Goal: Use online tool/utility

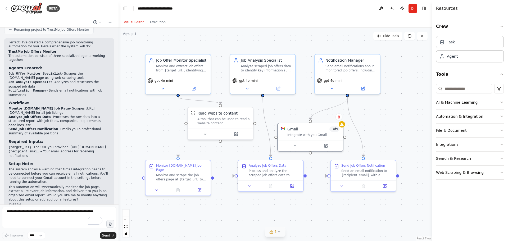
click at [272, 234] on div "1" at bounding box center [273, 231] width 8 height 5
click at [324, 210] on button "1" at bounding box center [275, 208] width 121 height 10
click at [74, 213] on textarea "To enrich screen reader interactions, please activate Accessibility in Grammarl…" at bounding box center [59, 217] width 114 height 21
type textarea "**********"
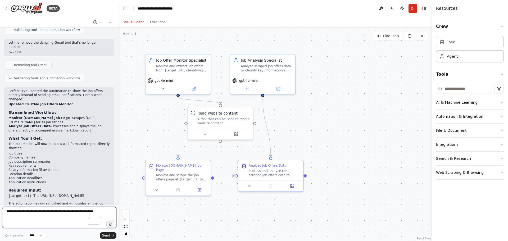
scroll to position [658, 0]
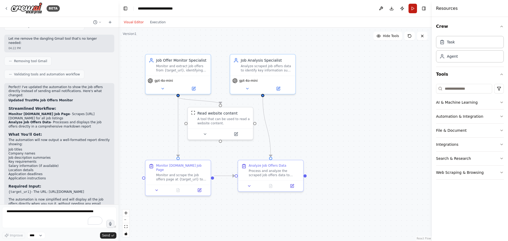
click at [409, 9] on button "Run" at bounding box center [412, 9] width 8 height 10
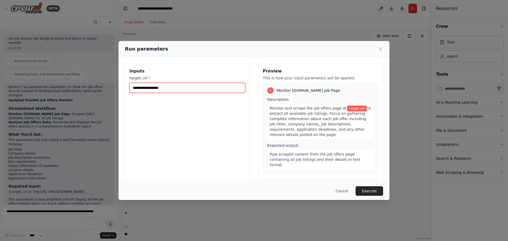
click at [159, 90] on input "target_url *" at bounding box center [187, 88] width 116 height 10
paste input "**********"
type input "**********"
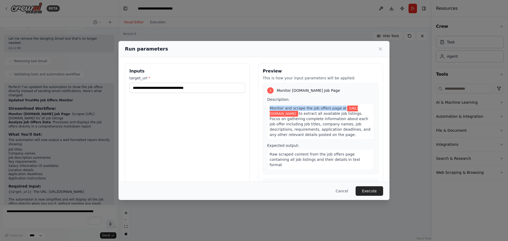
drag, startPoint x: 376, startPoint y: 96, endPoint x: 376, endPoint y: 103, distance: 7.1
click at [376, 103] on div "Preview This is how your input parameters will be applied: 1 Monitor [DOMAIN_NA…" at bounding box center [320, 125] width 125 height 125
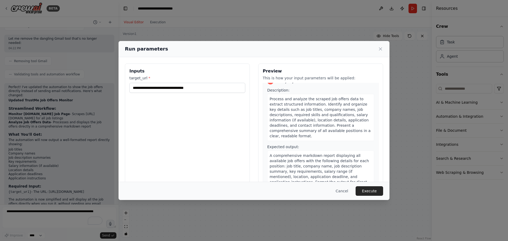
scroll to position [107, 0]
click at [371, 190] on button "Execute" at bounding box center [369, 191] width 28 height 10
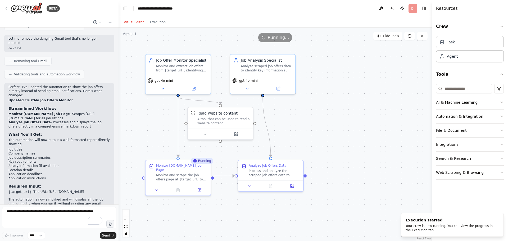
click at [155, 17] on div "Visual Editor Execution" at bounding box center [145, 22] width 48 height 11
click at [154, 20] on button "Execution" at bounding box center [158, 22] width 22 height 6
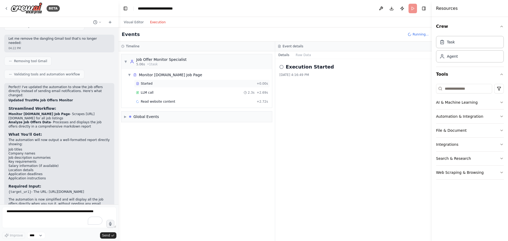
click at [153, 85] on div "Started" at bounding box center [195, 83] width 118 height 4
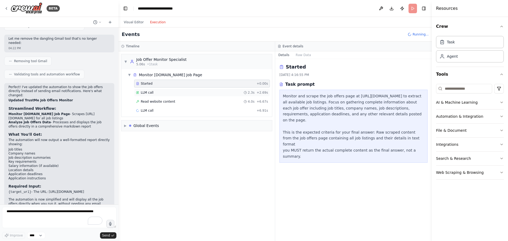
click at [152, 90] on div "LLM call 2.3s + 2.69s" at bounding box center [202, 93] width 136 height 8
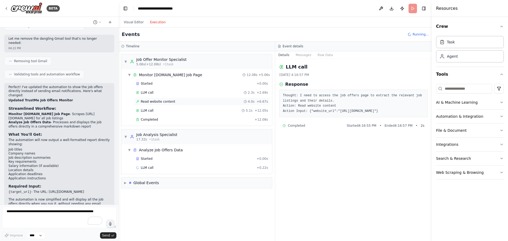
click at [155, 104] on div "Read website content 4.0s + 6.67s" at bounding box center [202, 102] width 136 height 8
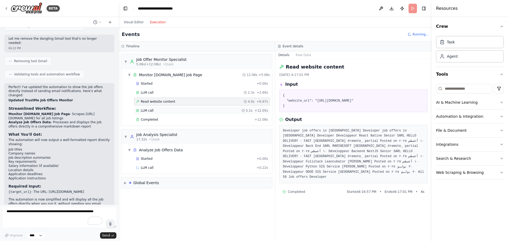
click at [153, 110] on div "LLM call 5.1s + 12.05s" at bounding box center [202, 110] width 132 height 4
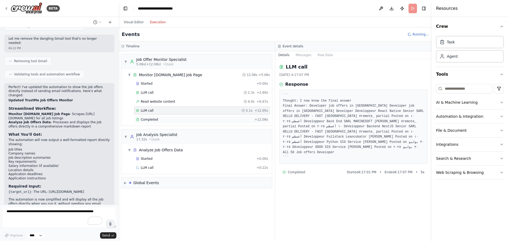
click at [153, 121] on span "Completed" at bounding box center [149, 119] width 17 height 4
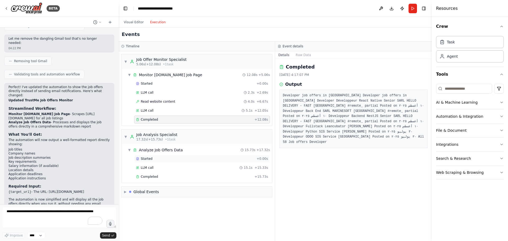
click at [159, 159] on div "Started" at bounding box center [195, 159] width 118 height 4
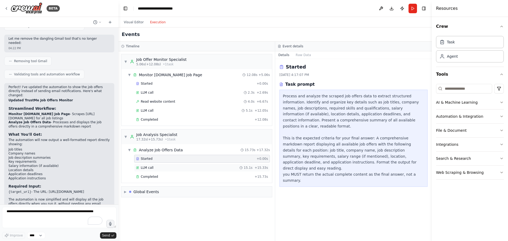
click at [158, 165] on div "LLM call 15.1s + 15.33s" at bounding box center [202, 168] width 136 height 8
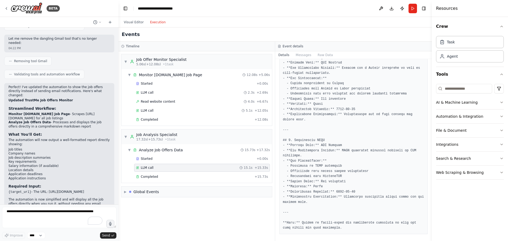
scroll to position [397, 0]
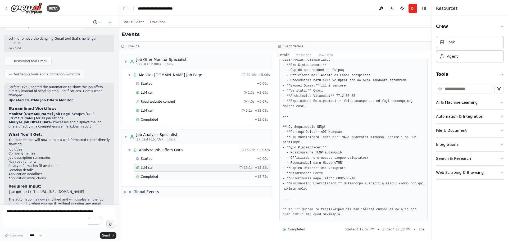
click at [168, 176] on div "Completed" at bounding box center [194, 177] width 116 height 4
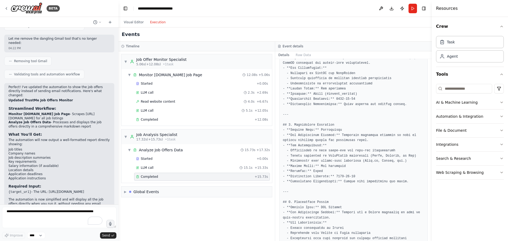
scroll to position [291, 0]
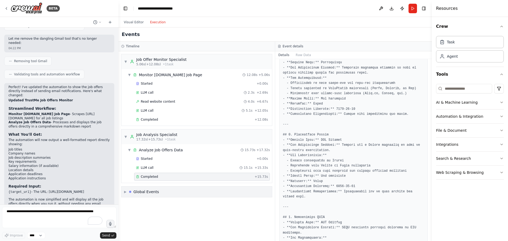
click at [151, 192] on div "Global Events" at bounding box center [146, 191] width 26 height 5
click at [152, 191] on div "Global Events" at bounding box center [146, 191] width 26 height 5
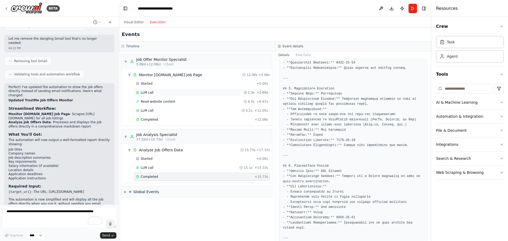
scroll to position [184, 0]
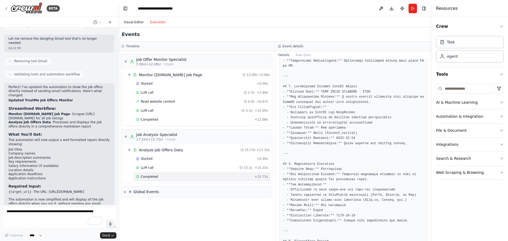
click at [138, 20] on button "Visual Editor" at bounding box center [134, 22] width 26 height 6
